Goal: Obtain resource: Obtain resource

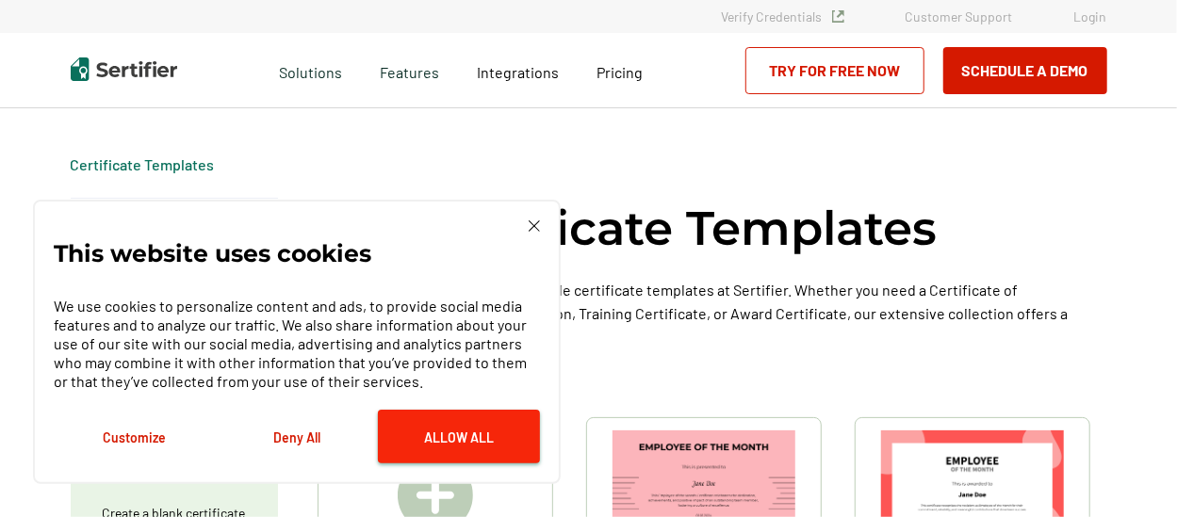
click at [434, 443] on button "Allow All" at bounding box center [459, 437] width 162 height 54
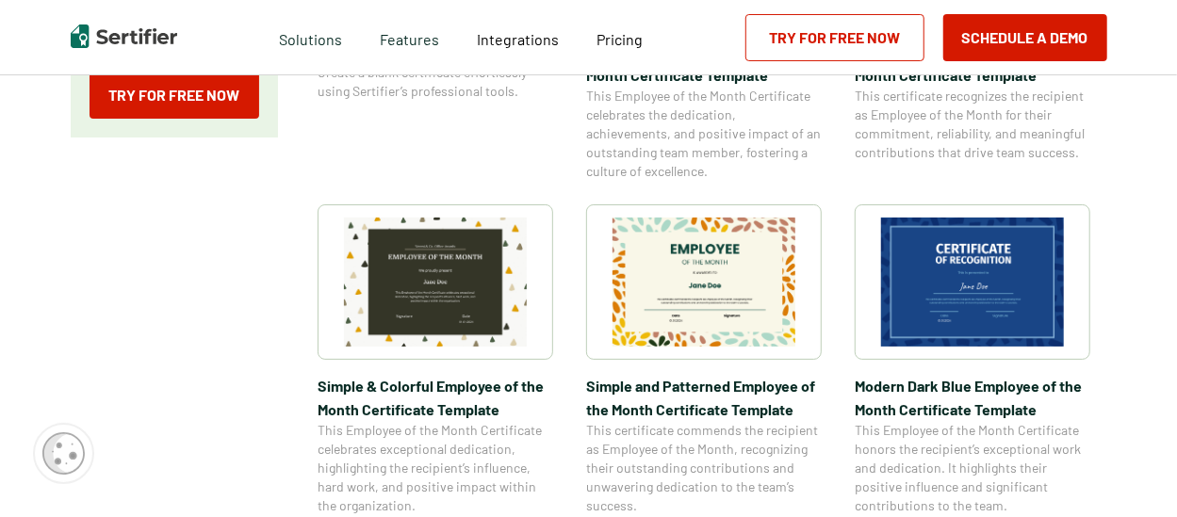
scroll to position [565, 0]
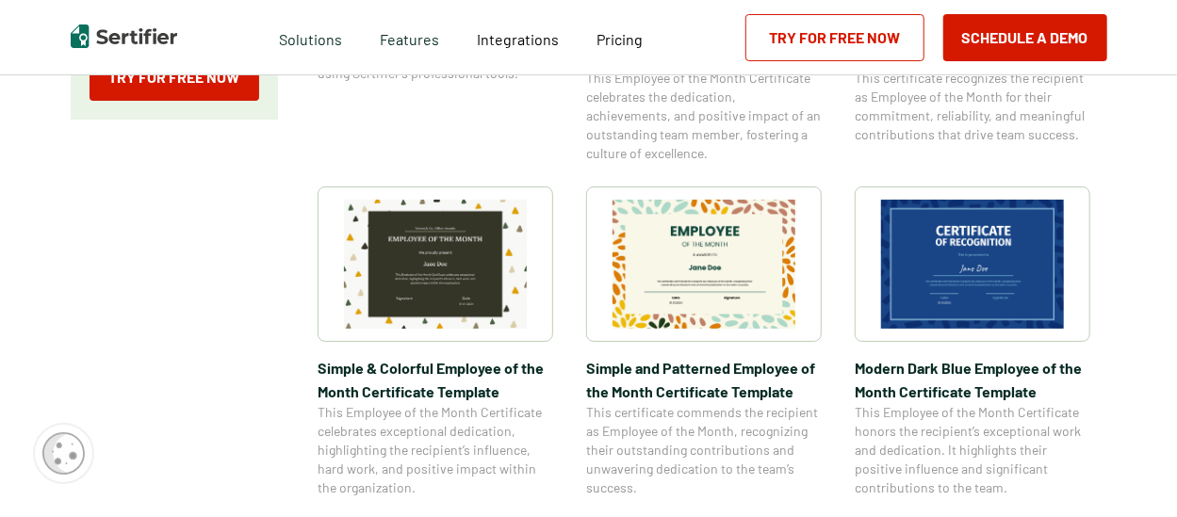
click at [460, 287] on img at bounding box center [435, 264] width 183 height 129
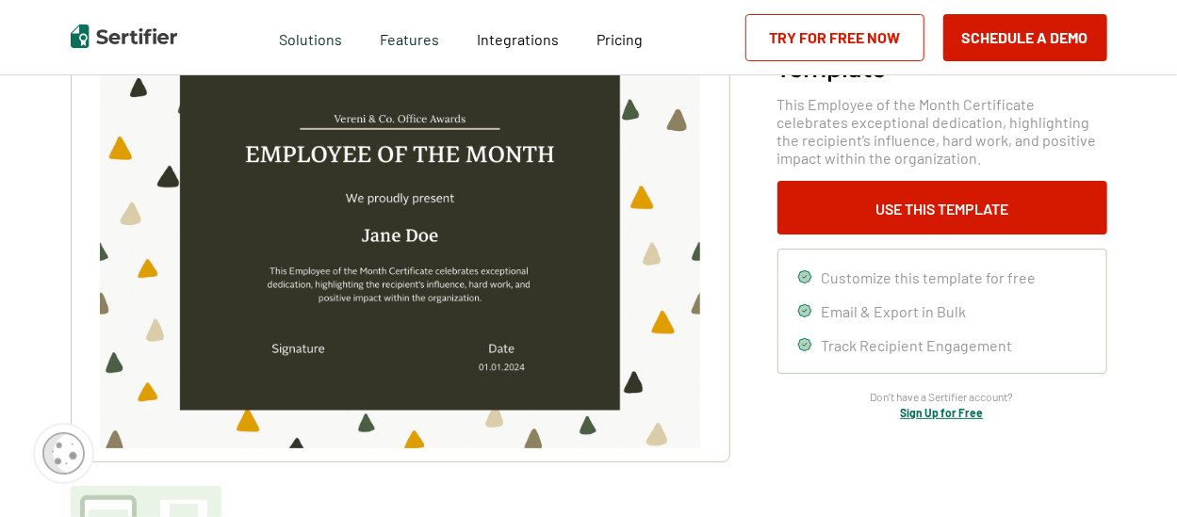
scroll to position [94, 0]
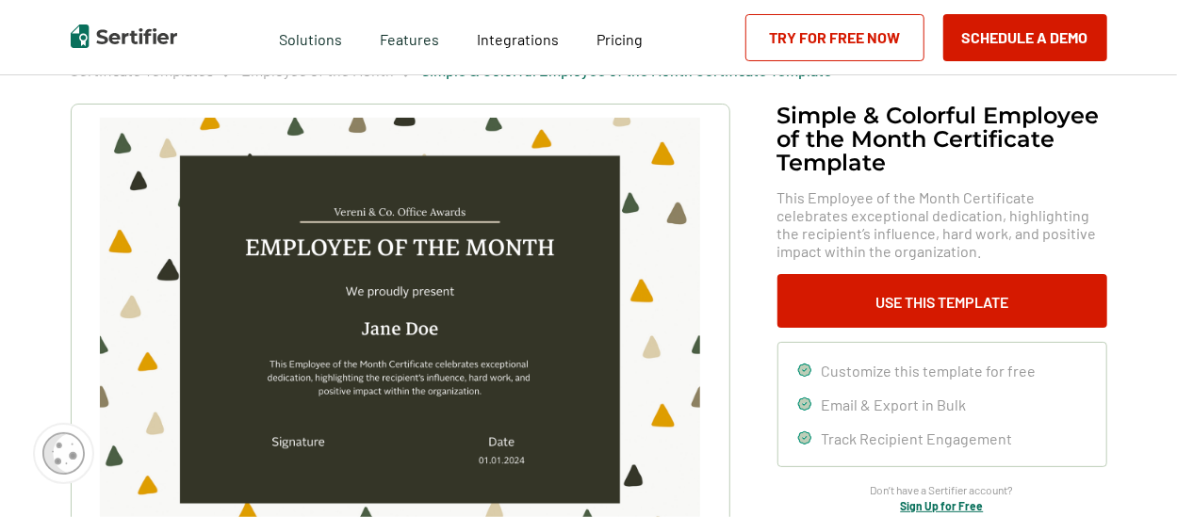
click at [396, 333] on img at bounding box center [399, 330] width 599 height 424
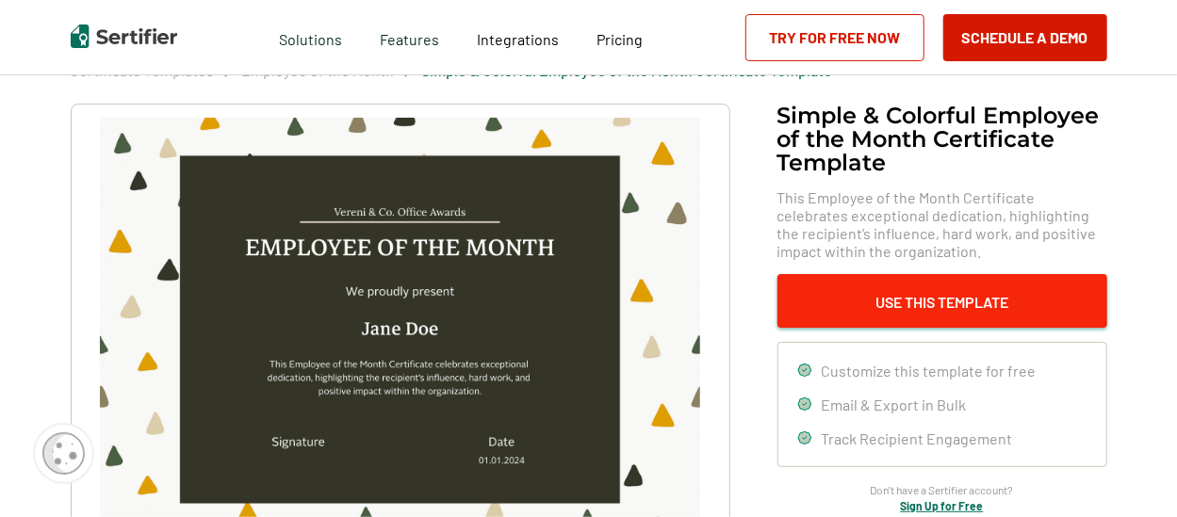
click at [972, 303] on button "Use This Template" at bounding box center [942, 301] width 330 height 54
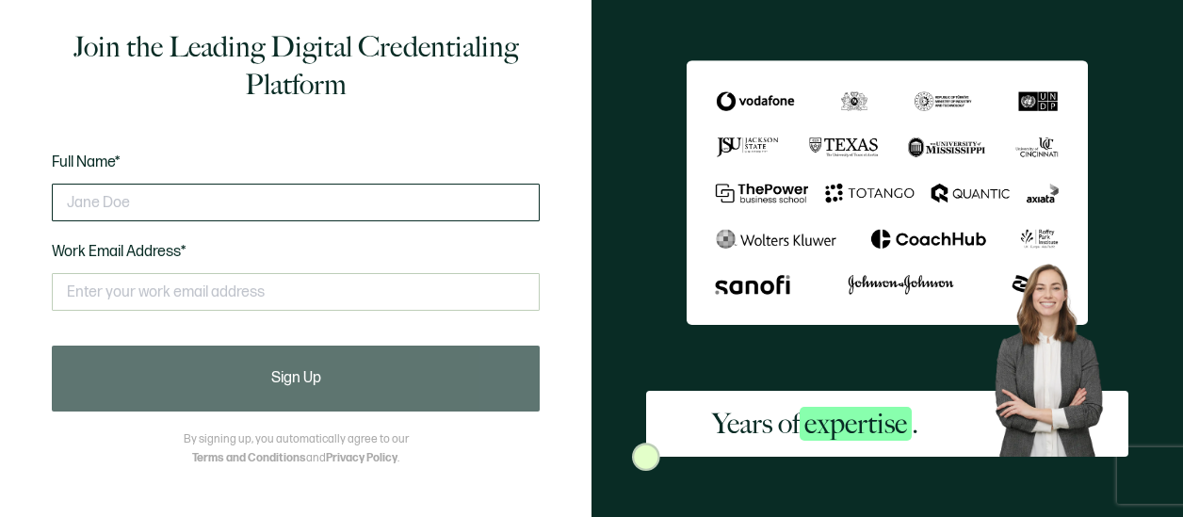
click at [170, 206] on input "text" at bounding box center [296, 203] width 488 height 38
type input "[PERSON_NAME]"
